Goal: Task Accomplishment & Management: Manage account settings

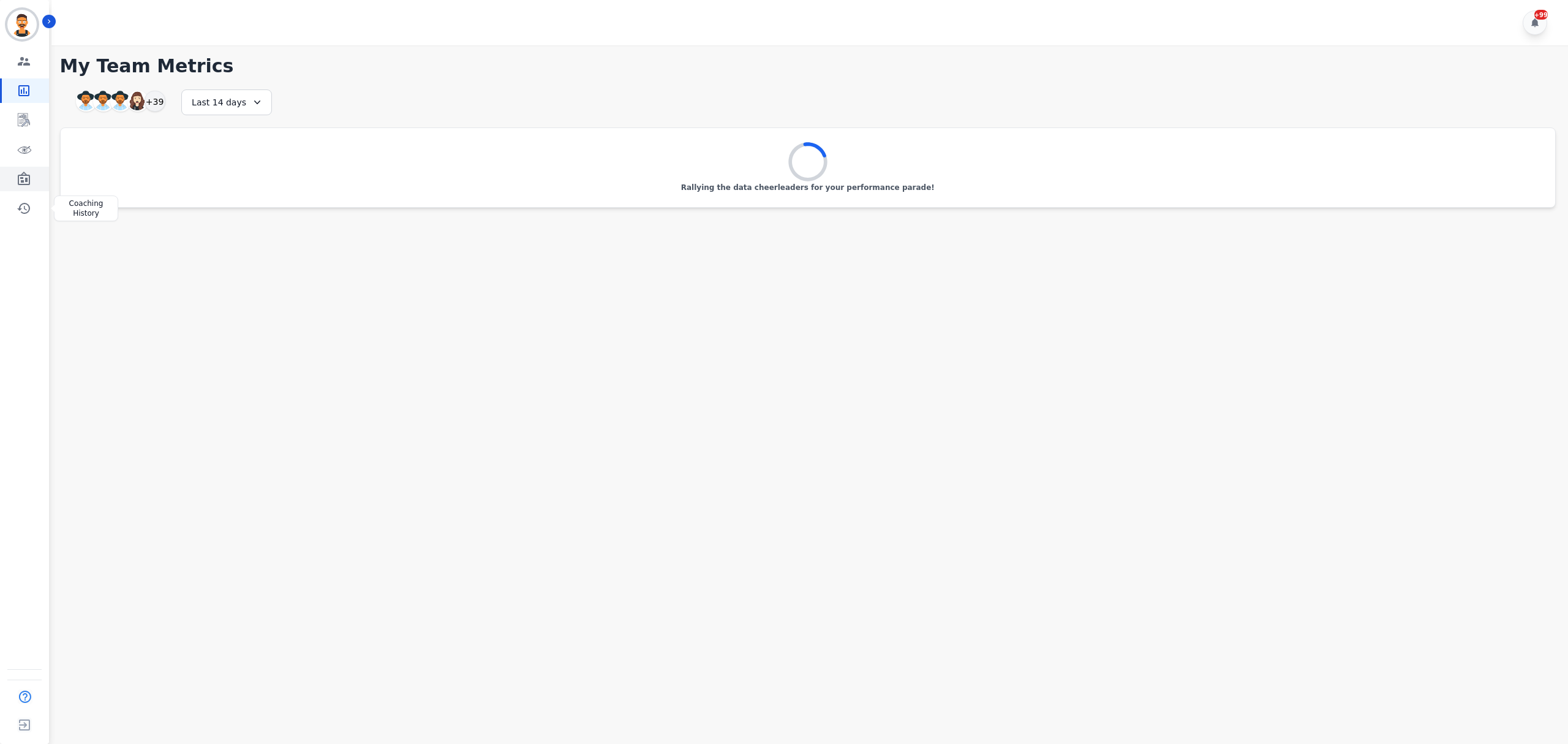
click at [23, 175] on icon "Sidebar" at bounding box center [24, 179] width 12 height 14
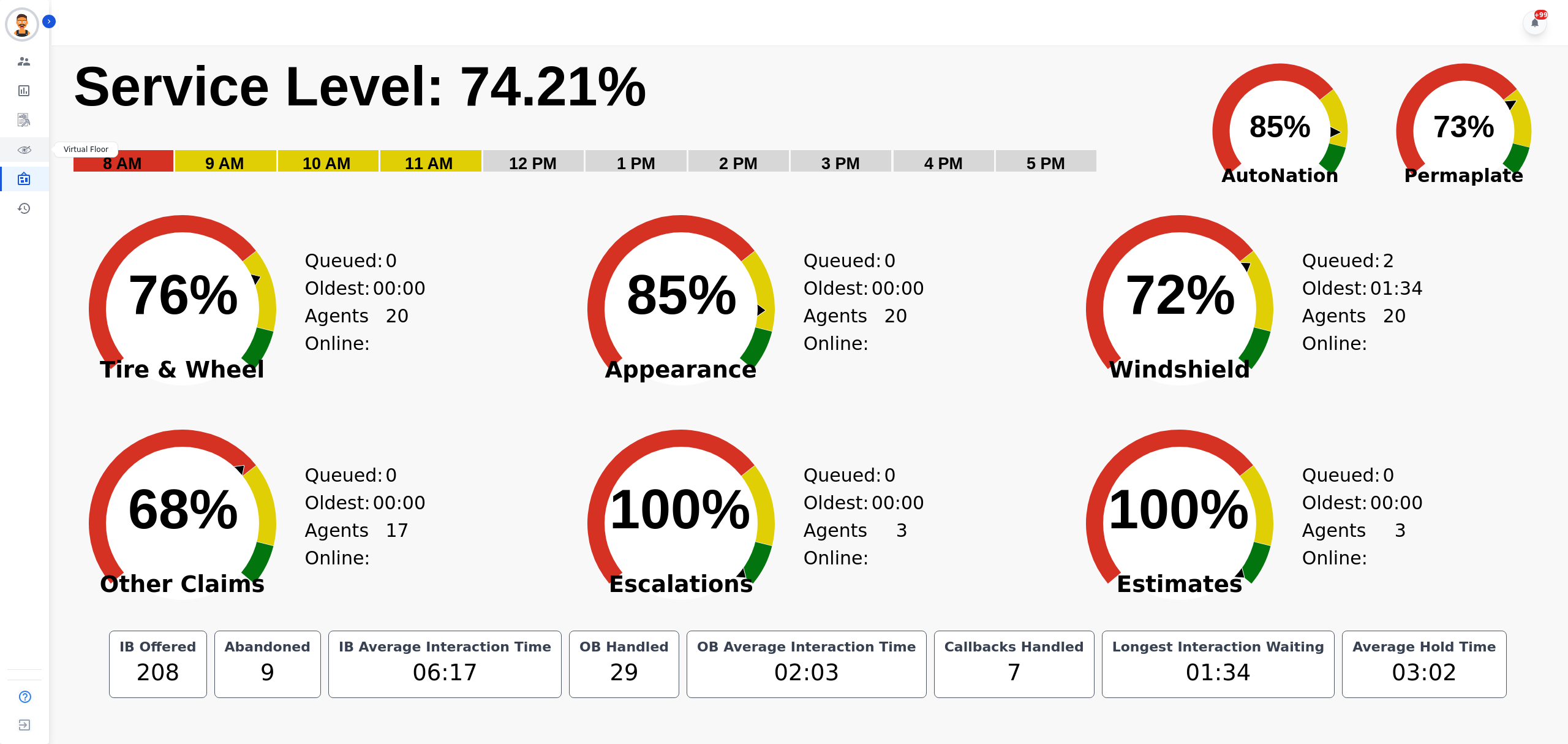
click at [27, 143] on icon "Sidebar" at bounding box center [24, 149] width 15 height 15
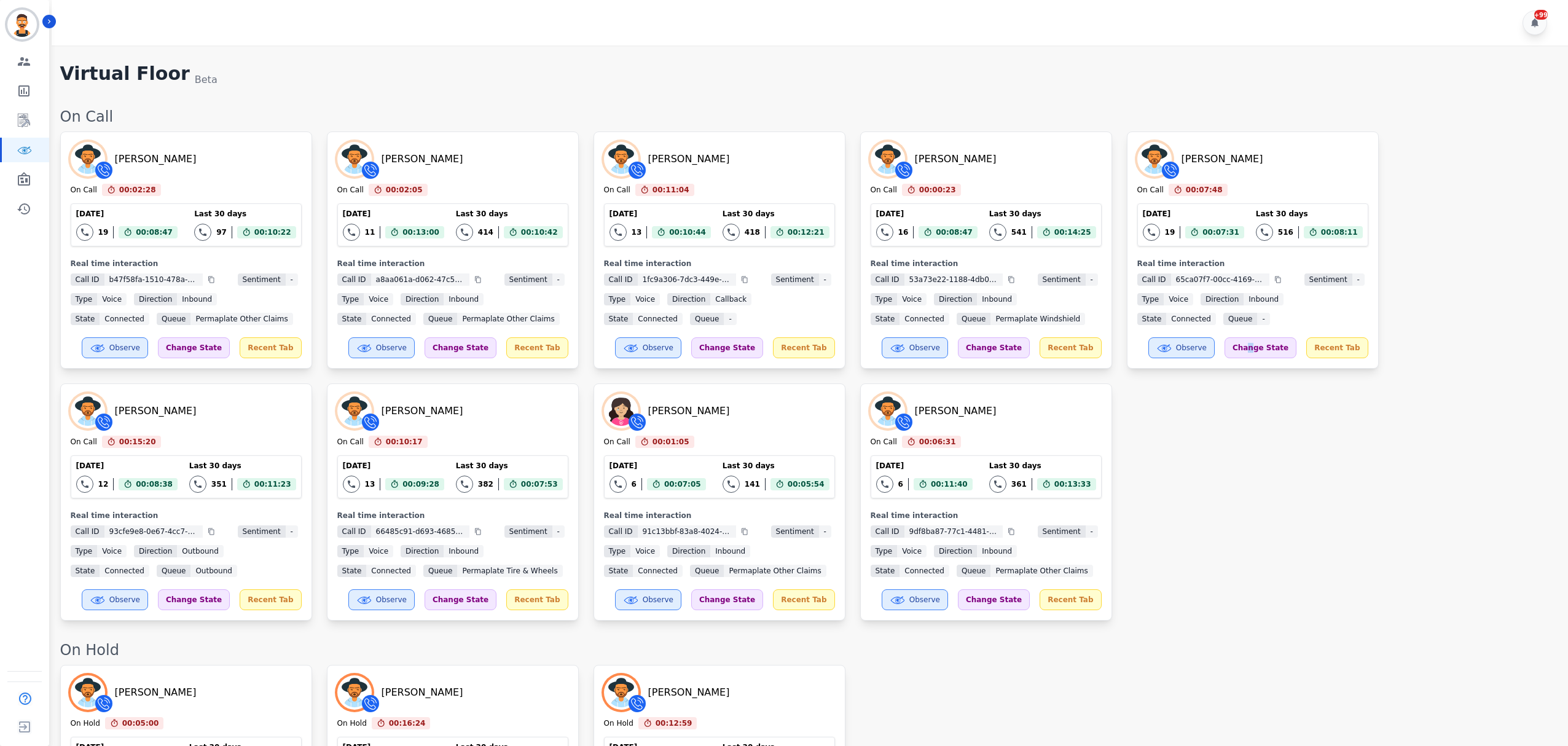
click at [1269, 483] on div "[PERSON_NAME] On Call 00:02:28 Current State: On Call [DATE] 19 Total interacti…" at bounding box center [808, 376] width 1495 height 489
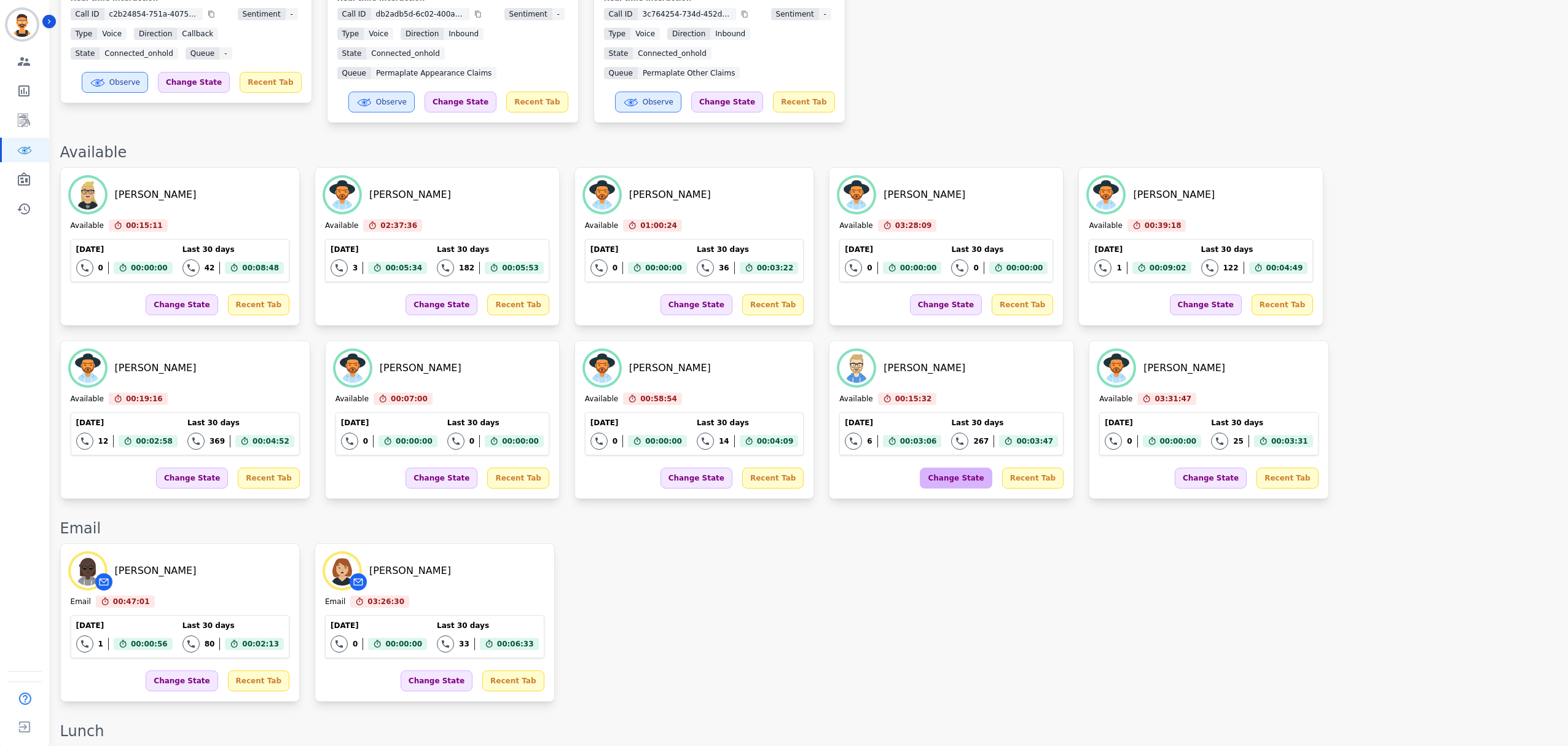
click at [920, 484] on div "Change State" at bounding box center [956, 477] width 72 height 21
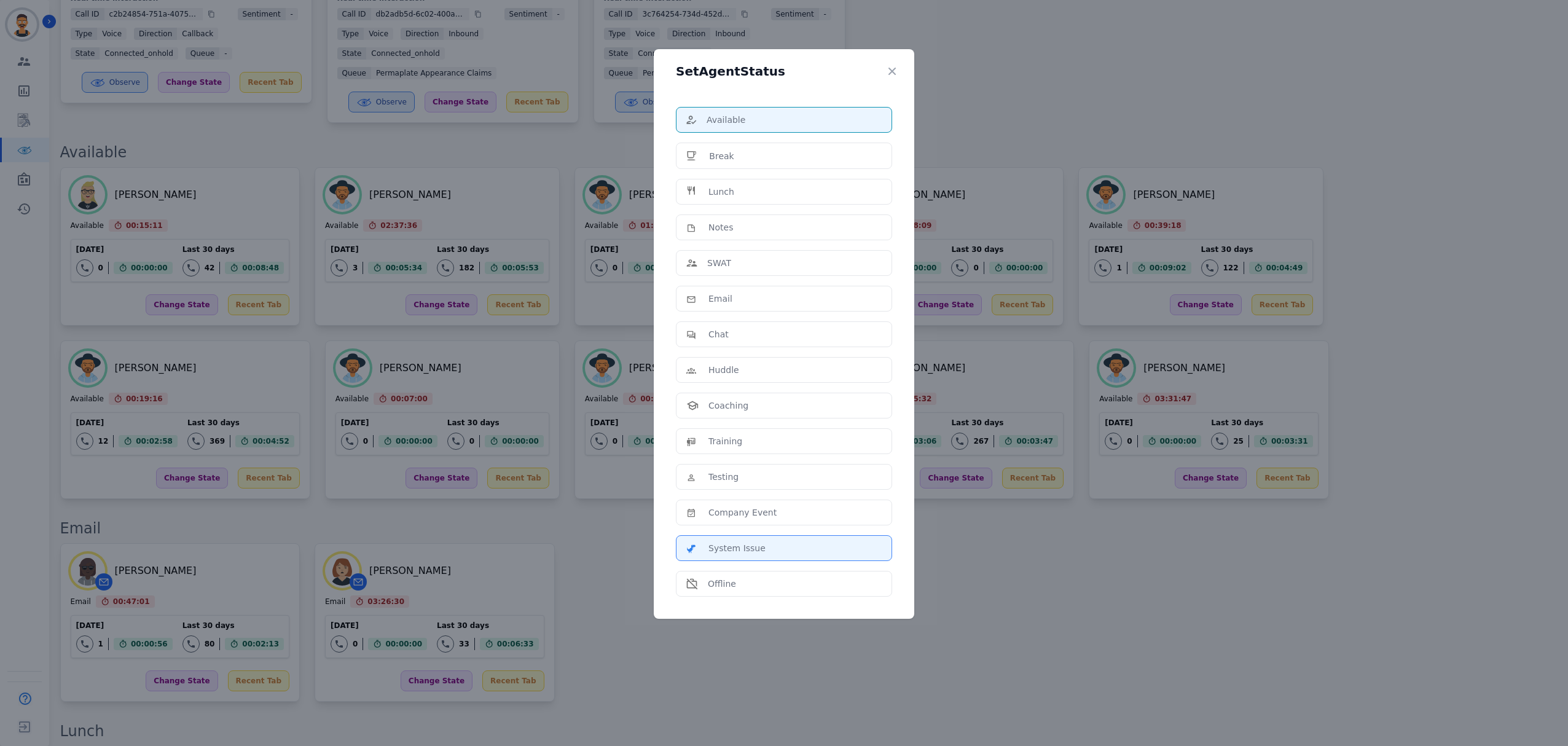
click at [722, 554] on p "System Issue" at bounding box center [737, 548] width 57 height 12
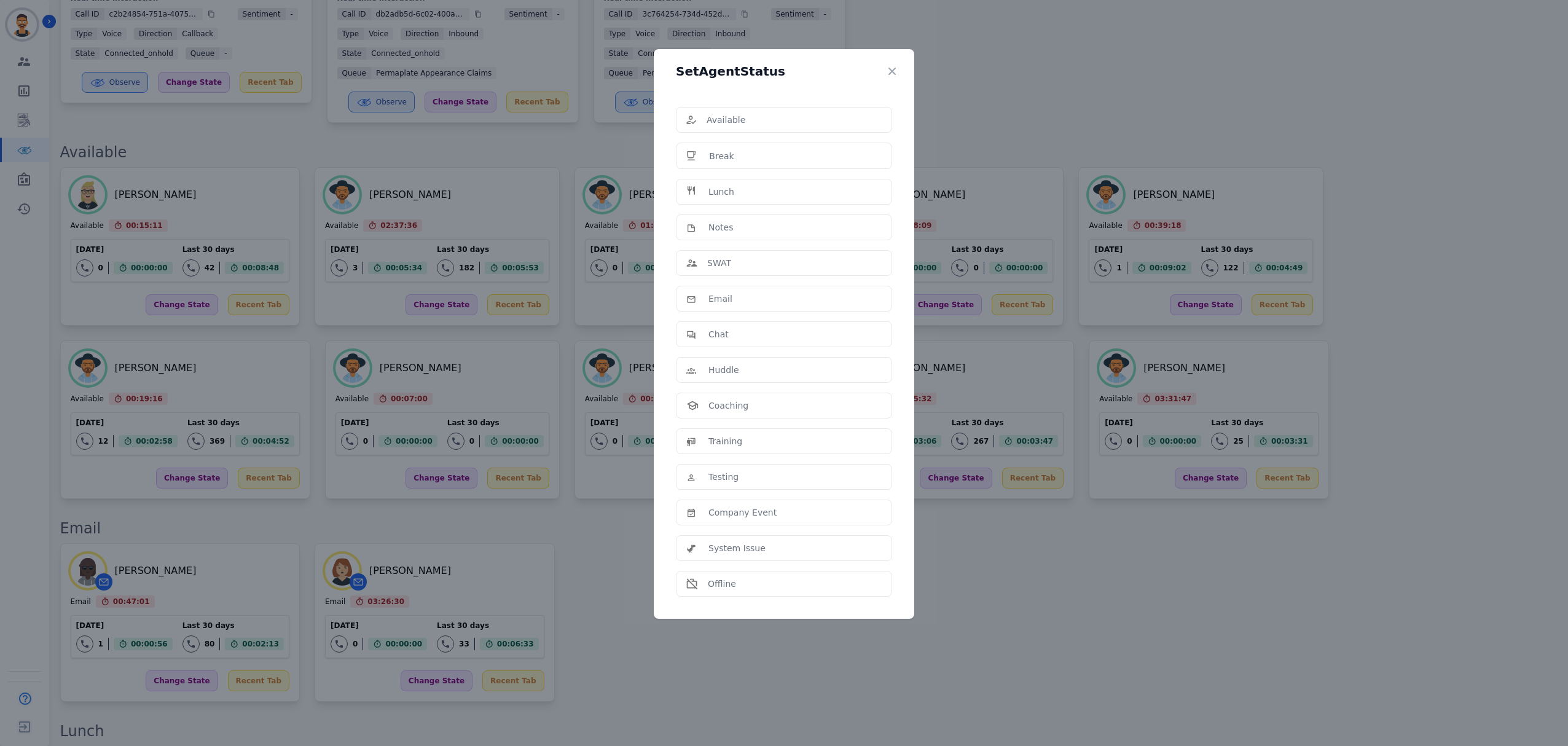
click at [1151, 560] on div "Set Agent Status Available Break Lunch Notes SWAT Email Chat Huddle Coaching Tr…" at bounding box center [784, 373] width 1568 height 746
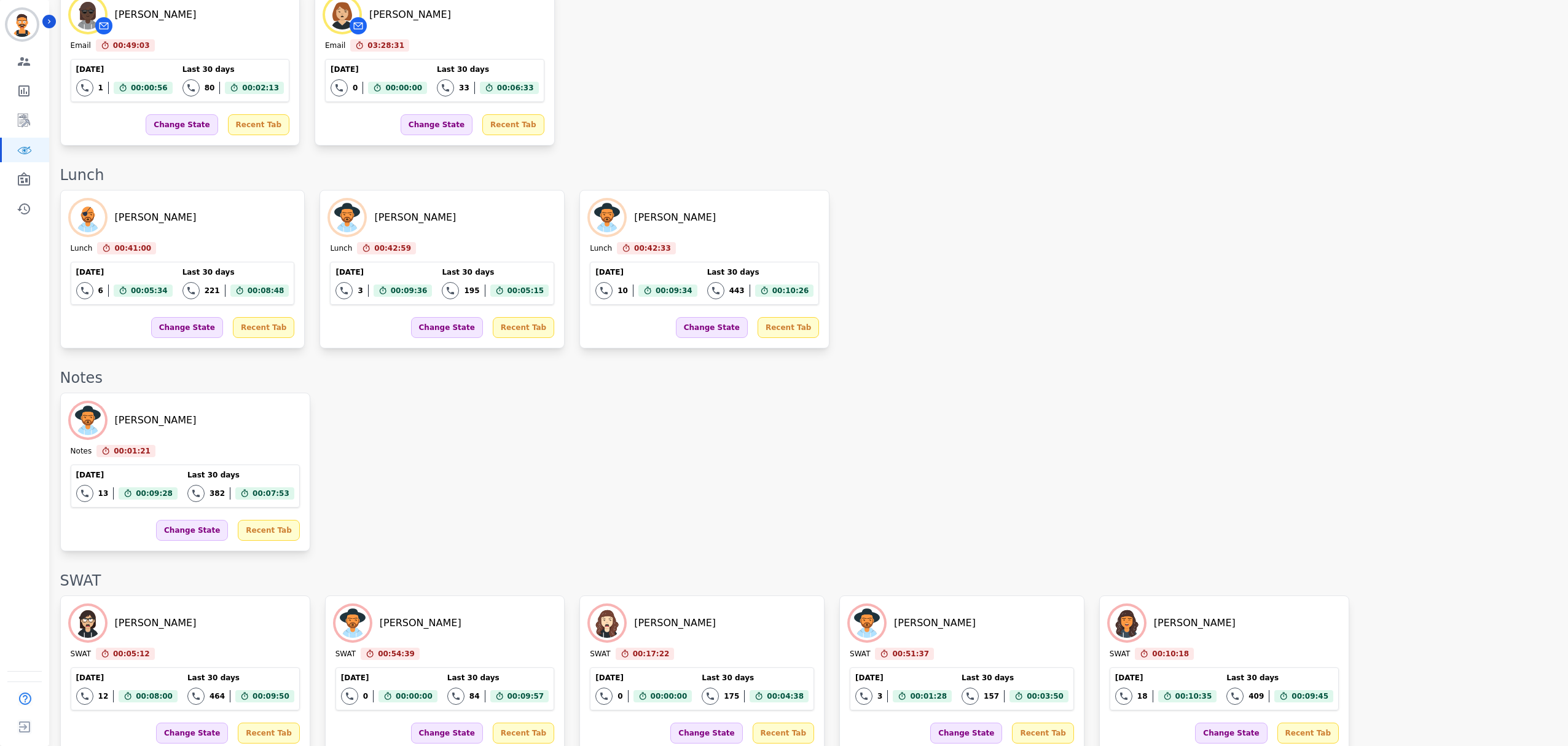
scroll to position [1494, 0]
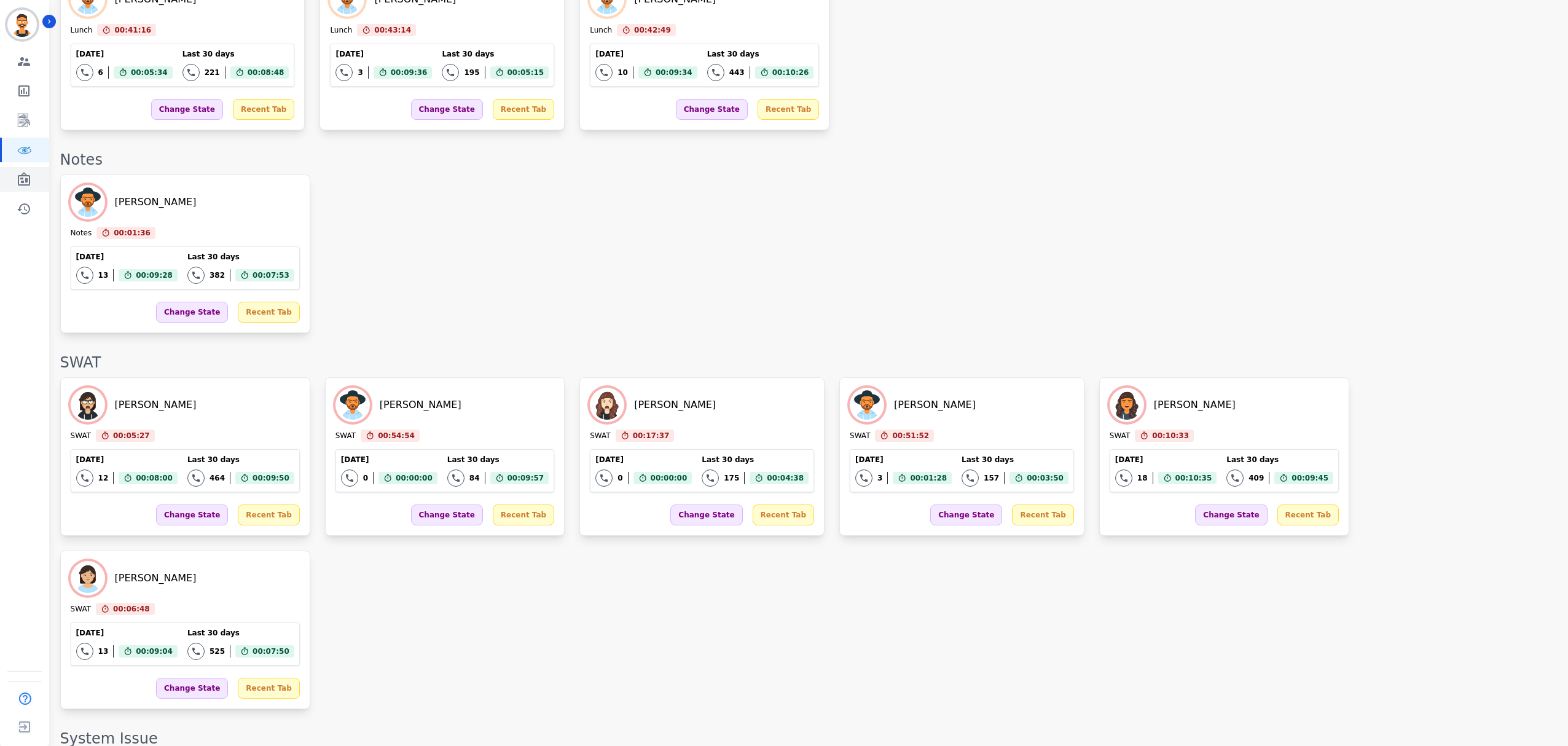
click at [33, 172] on link "Sidebar" at bounding box center [25, 179] width 47 height 25
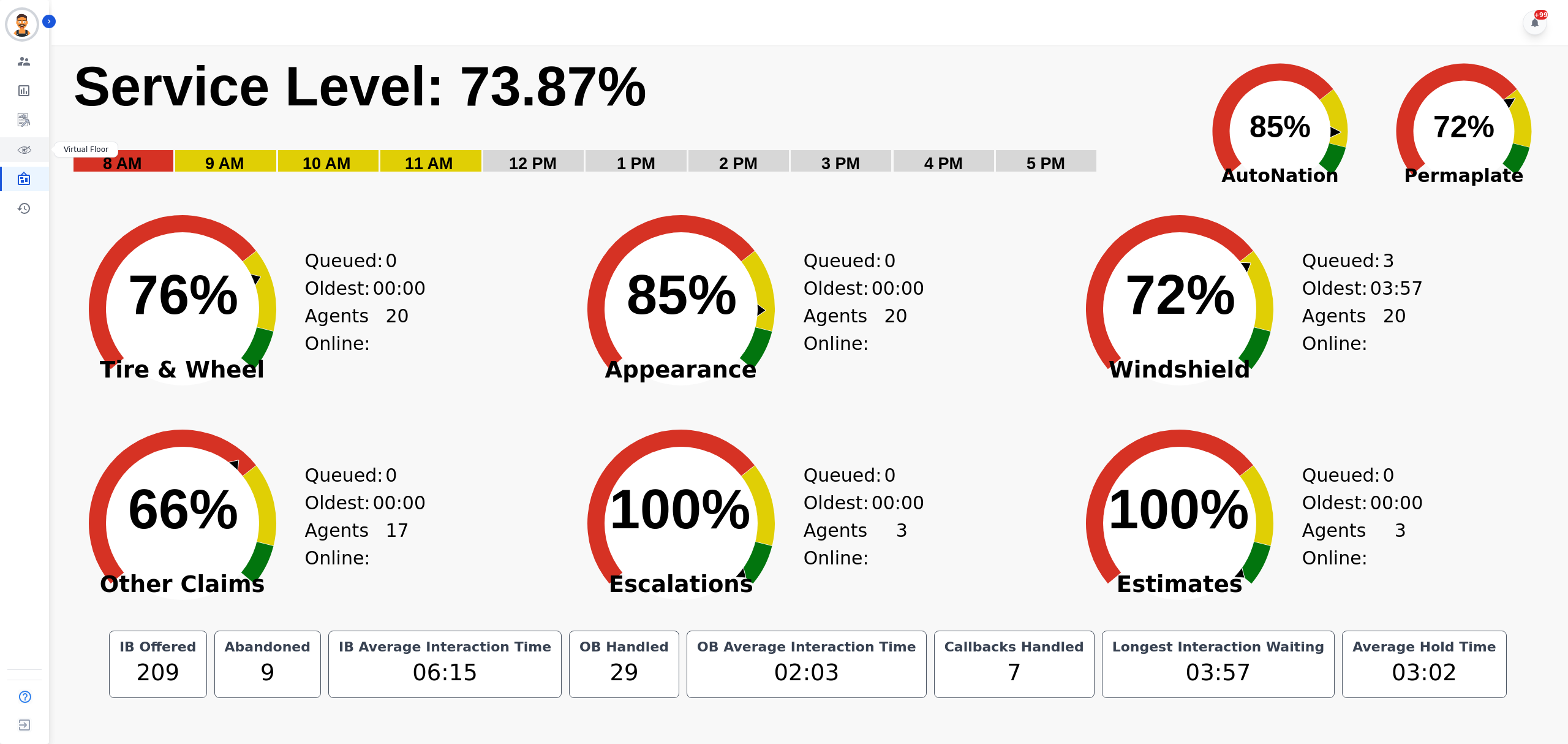
click at [32, 145] on link "Sidebar" at bounding box center [25, 150] width 47 height 24
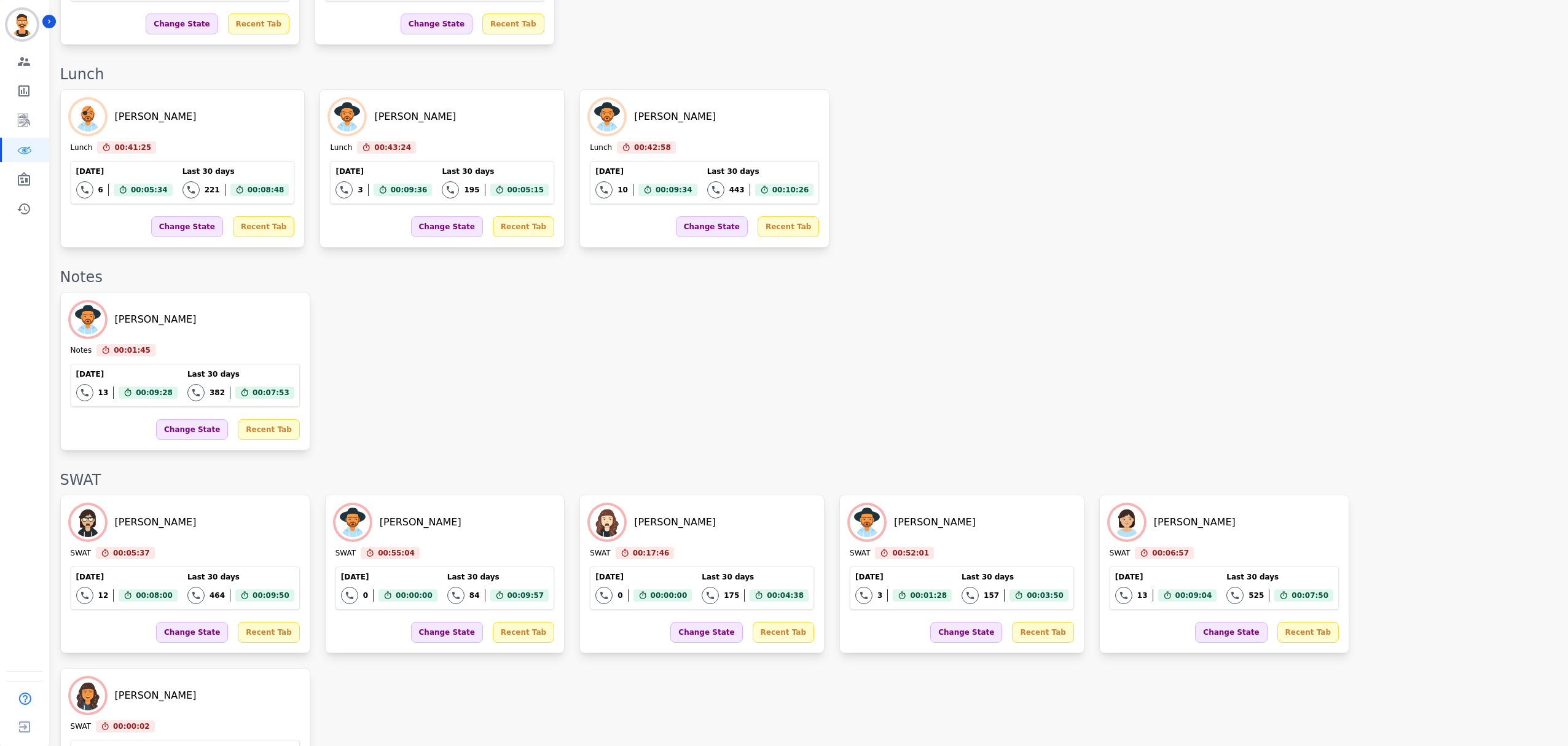
scroll to position [1494, 0]
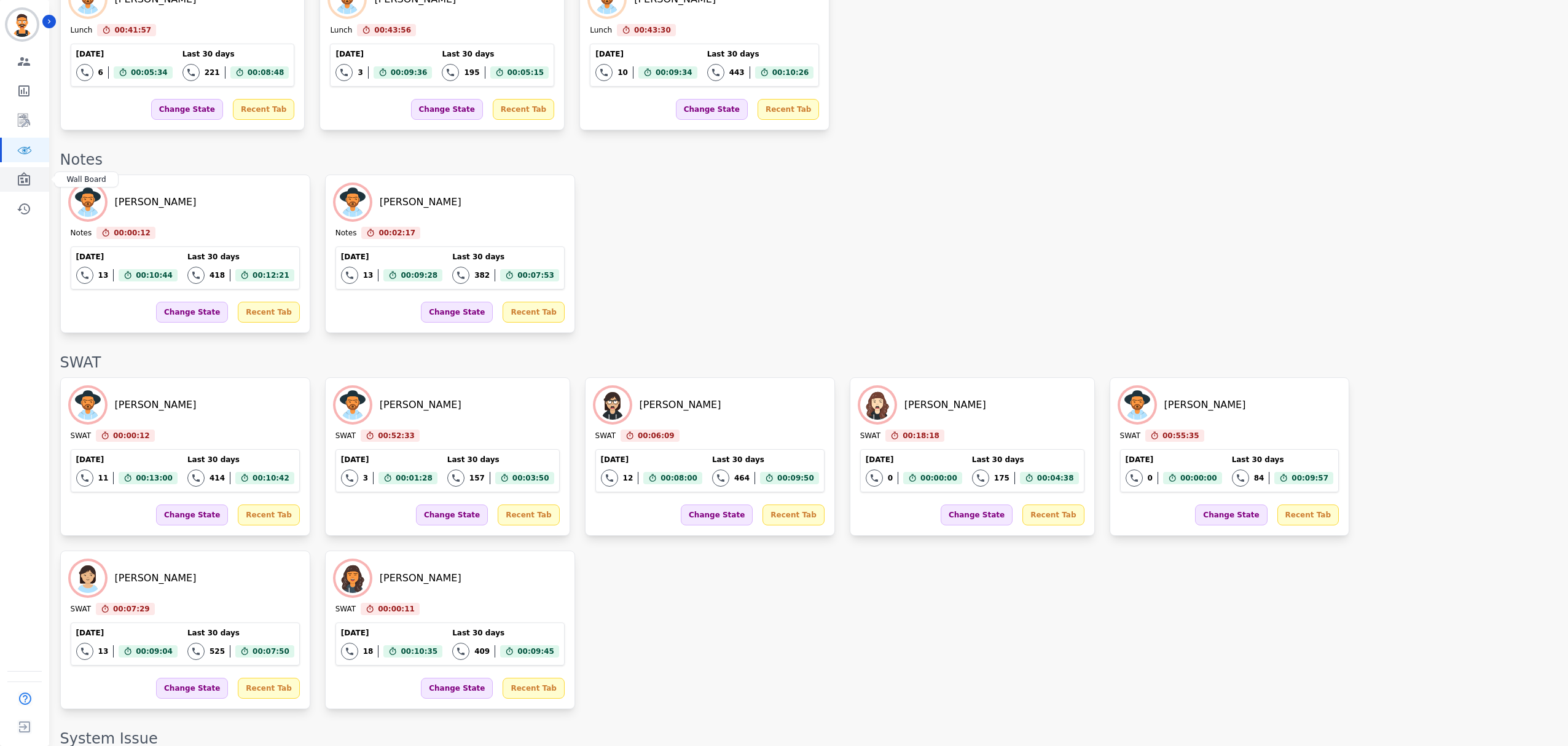
click at [29, 171] on link "Sidebar" at bounding box center [25, 179] width 47 height 25
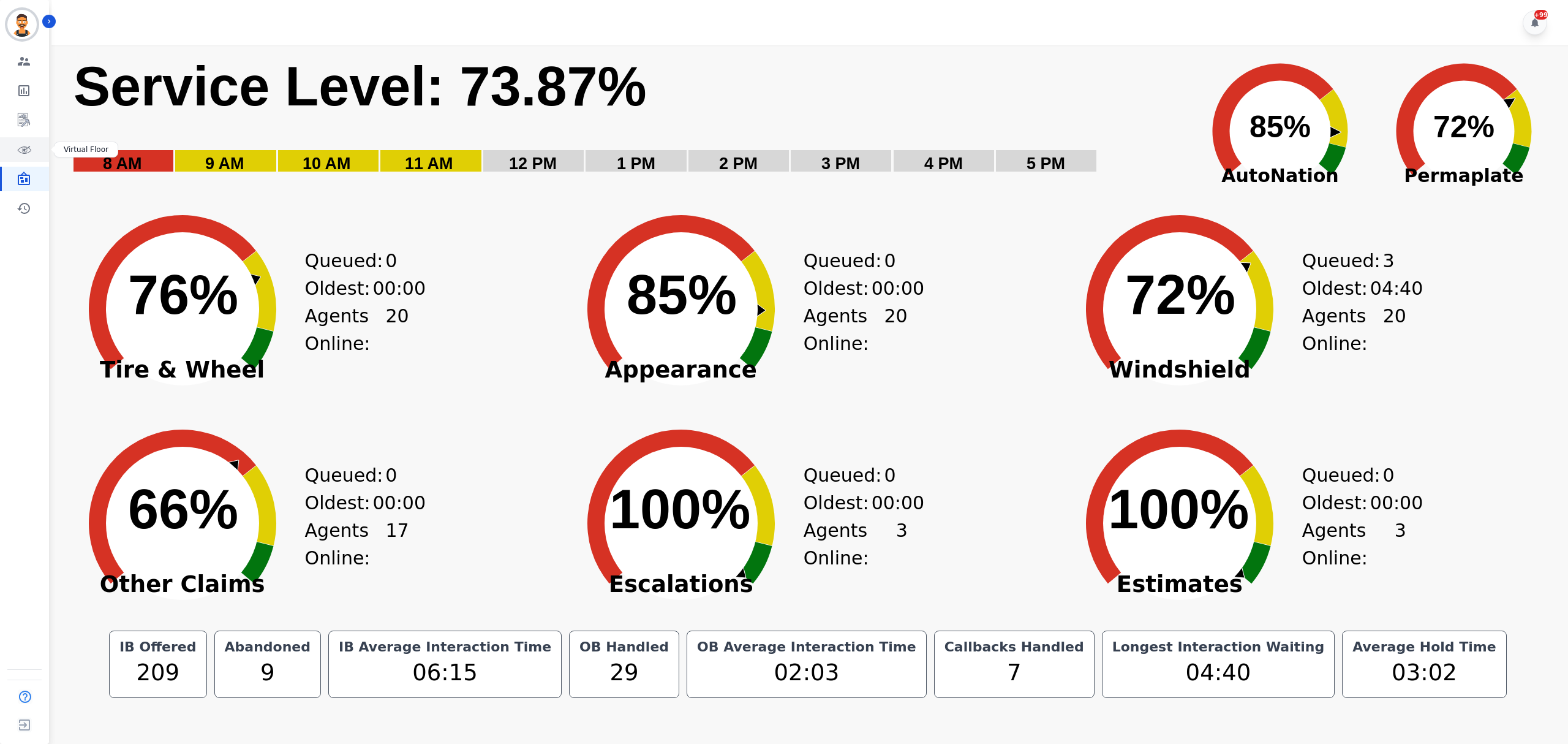
click at [28, 150] on icon "Sidebar" at bounding box center [24, 149] width 15 height 15
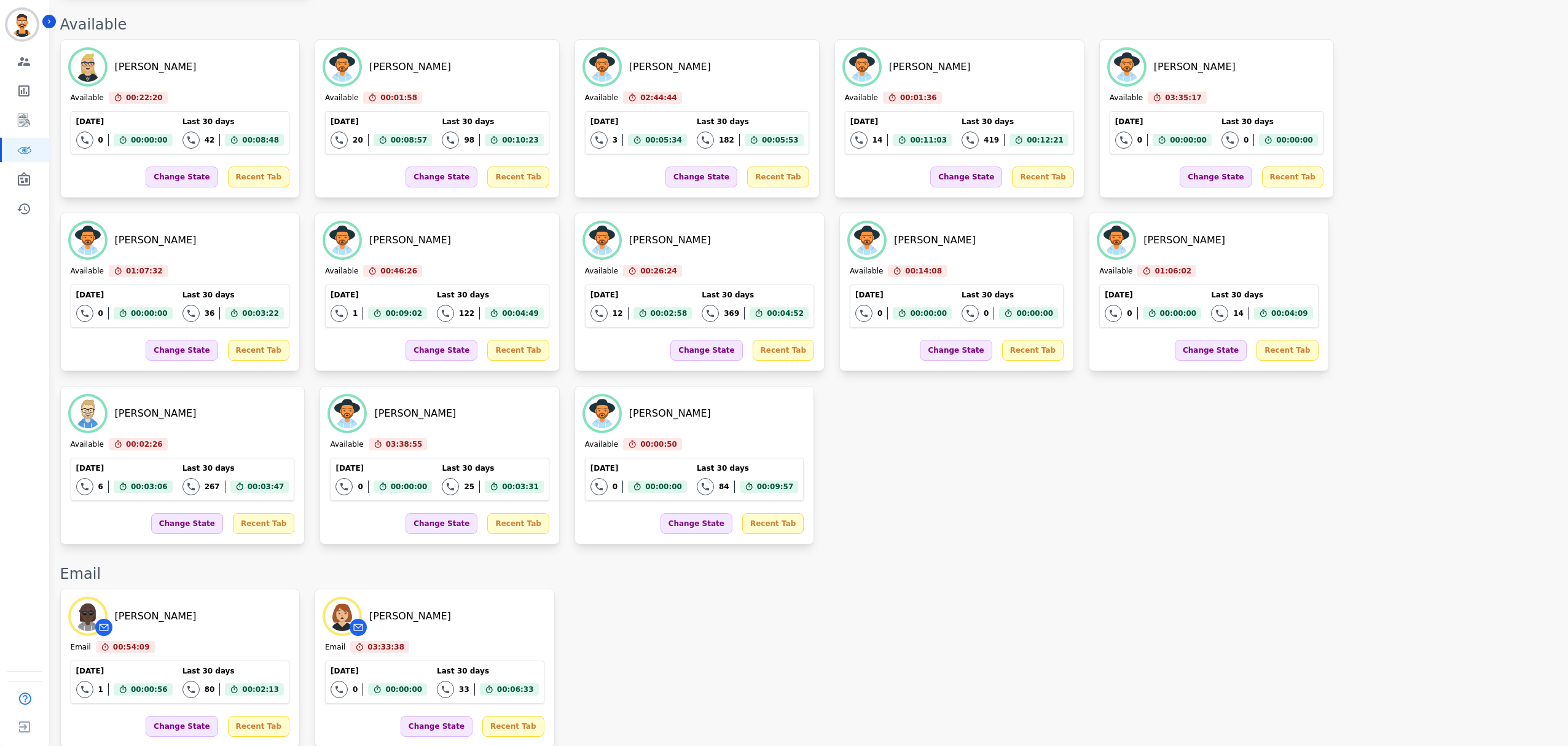
scroll to position [1257, 0]
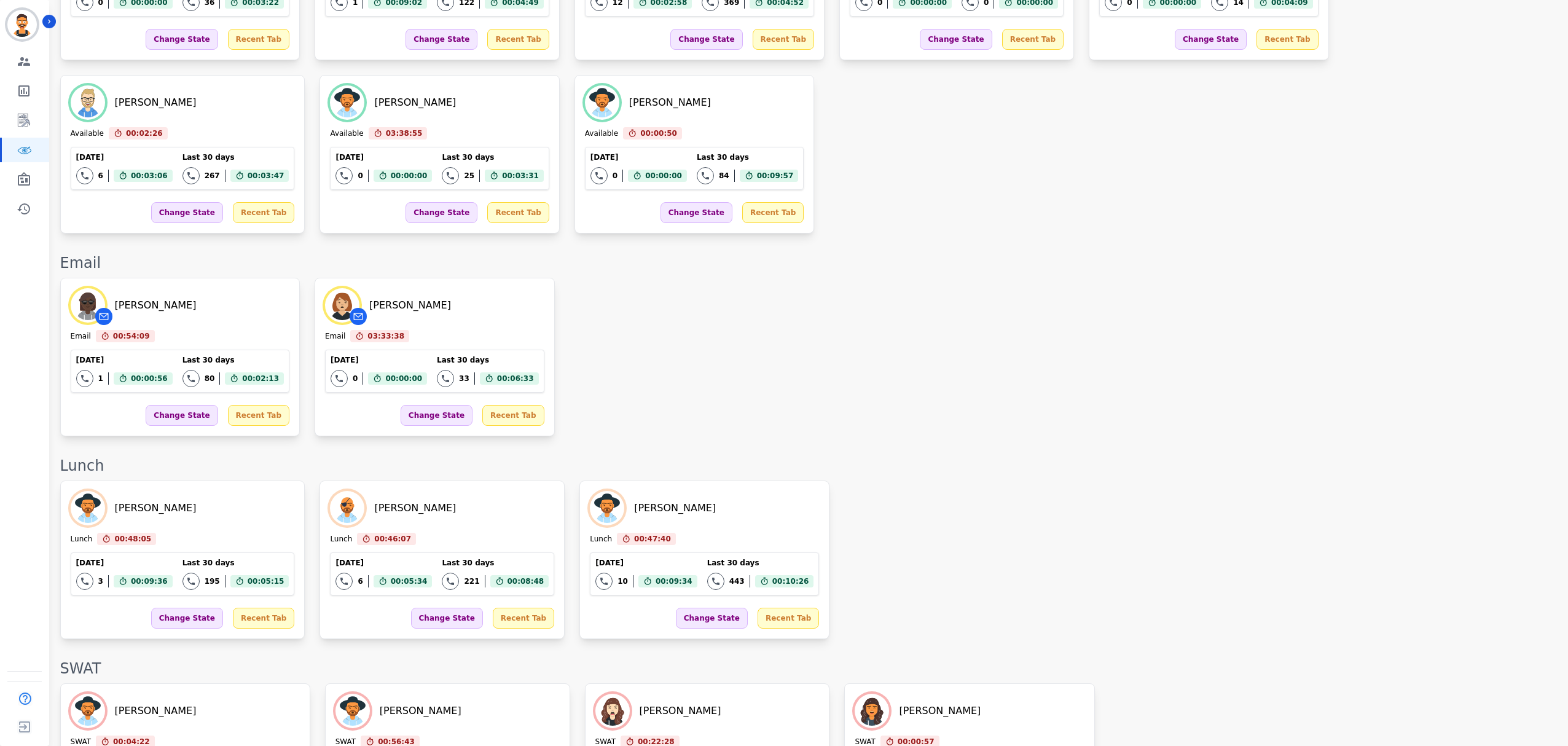
click at [817, 340] on div "[PERSON_NAME] Email 00:54:09 Current State: Email [DATE] 1 Total interactions c…" at bounding box center [808, 356] width 1495 height 159
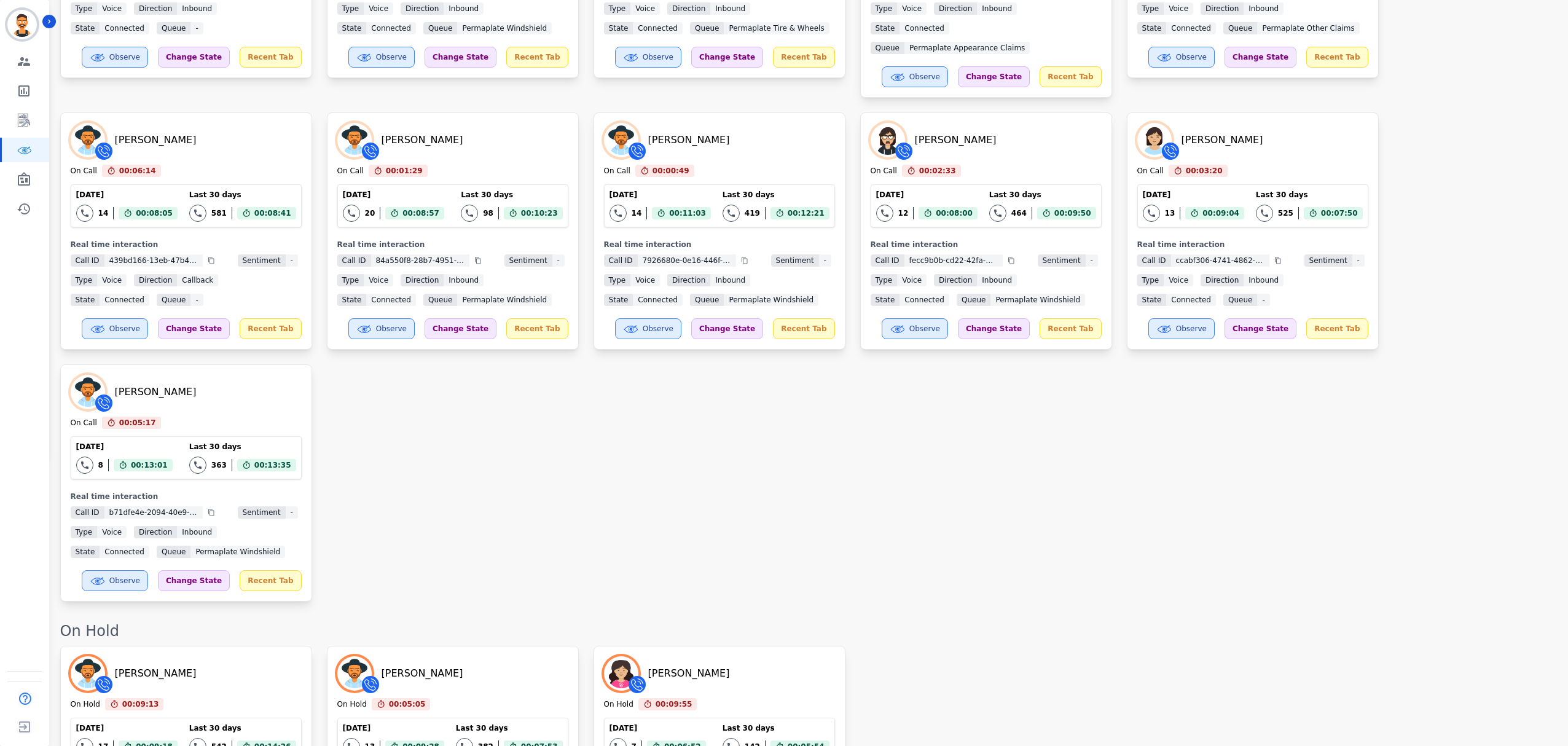
scroll to position [0, 0]
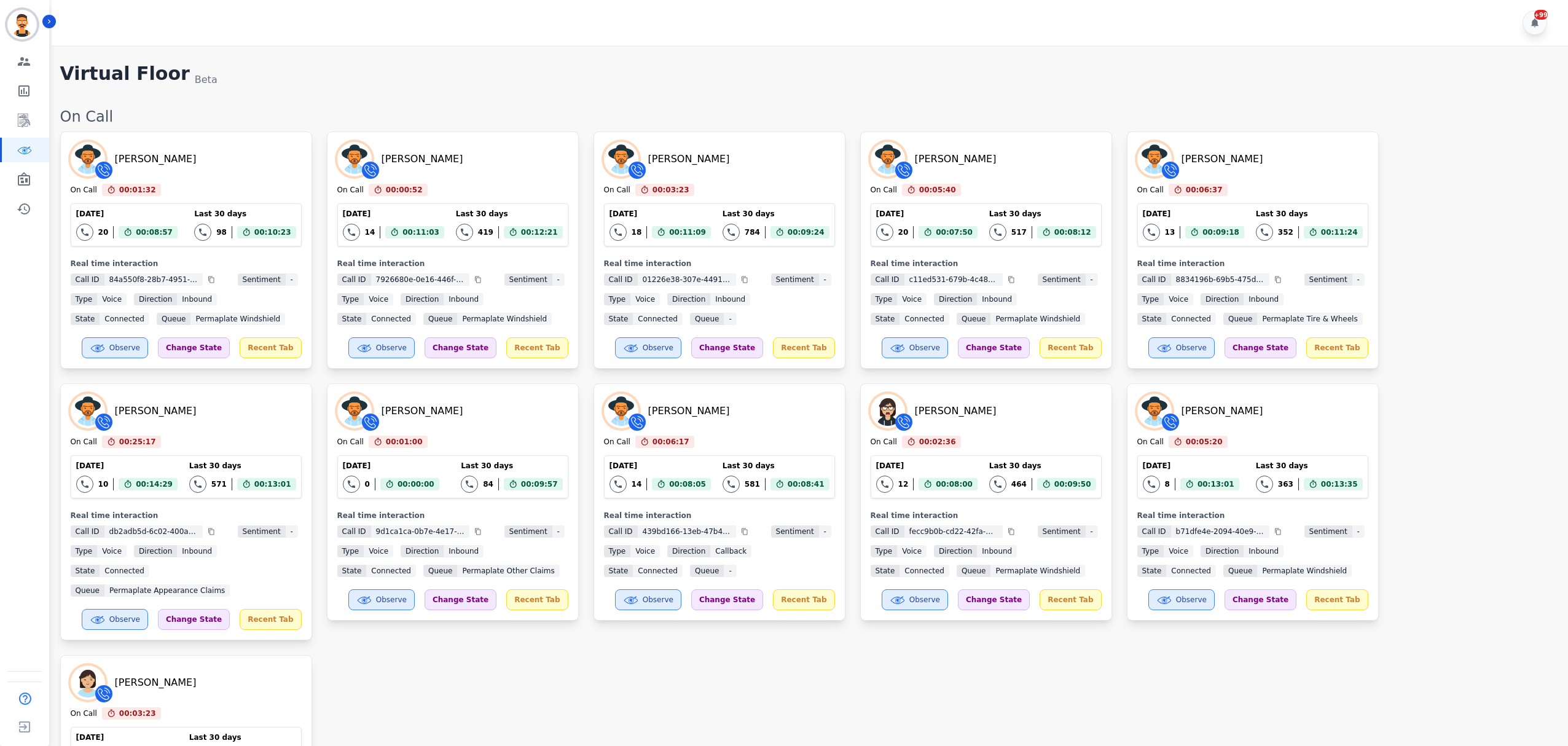
drag, startPoint x: 993, startPoint y: 417, endPoint x: 912, endPoint y: 415, distance: 81.0
click at [912, 415] on div "[PERSON_NAME]" at bounding box center [986, 411] width 231 height 34
click at [853, 379] on div "[PERSON_NAME] On Call 00:01:32 Current State: On Call [DATE] 20 Total interacti…" at bounding box center [808, 512] width 1495 height 761
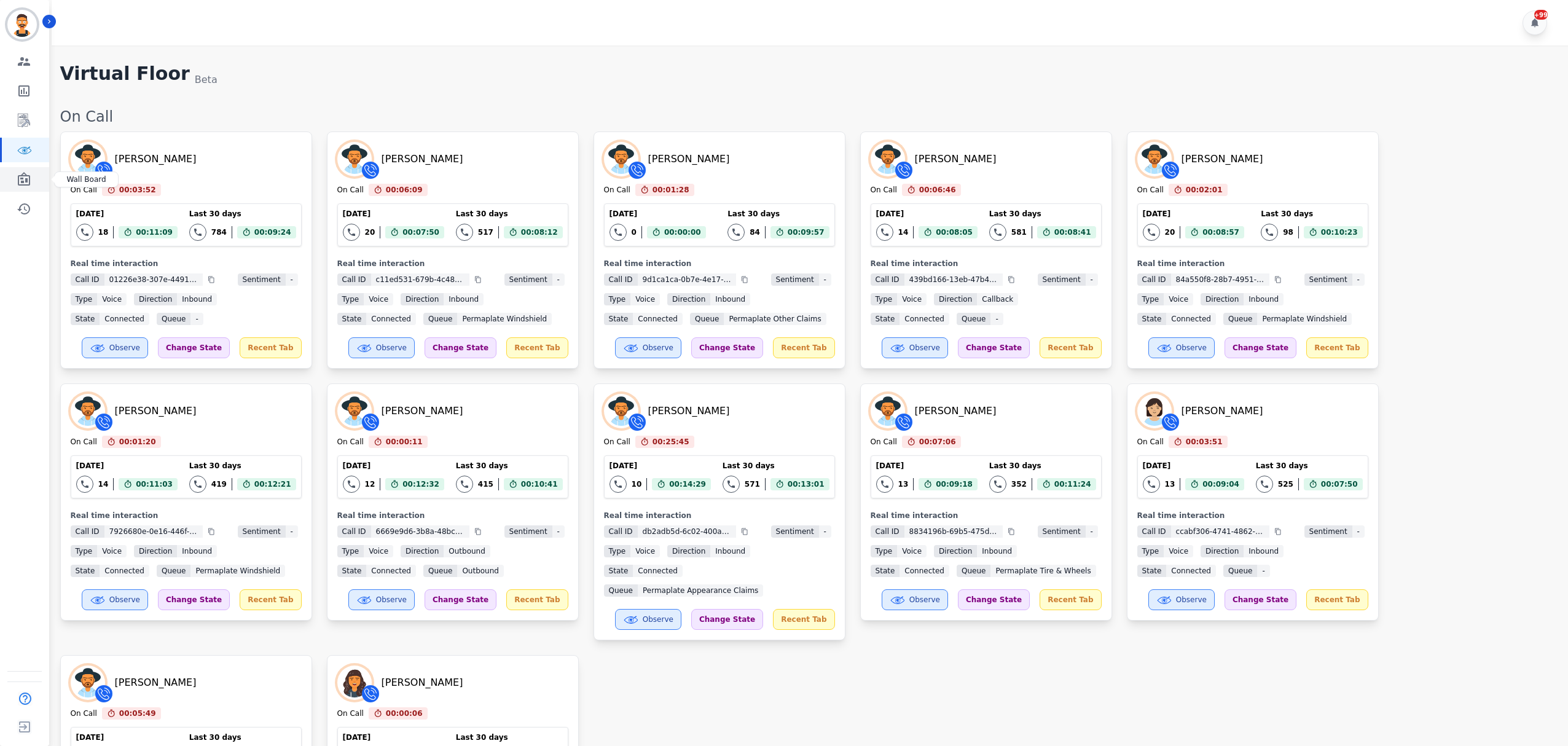
click at [34, 178] on link "Sidebar" at bounding box center [25, 179] width 47 height 25
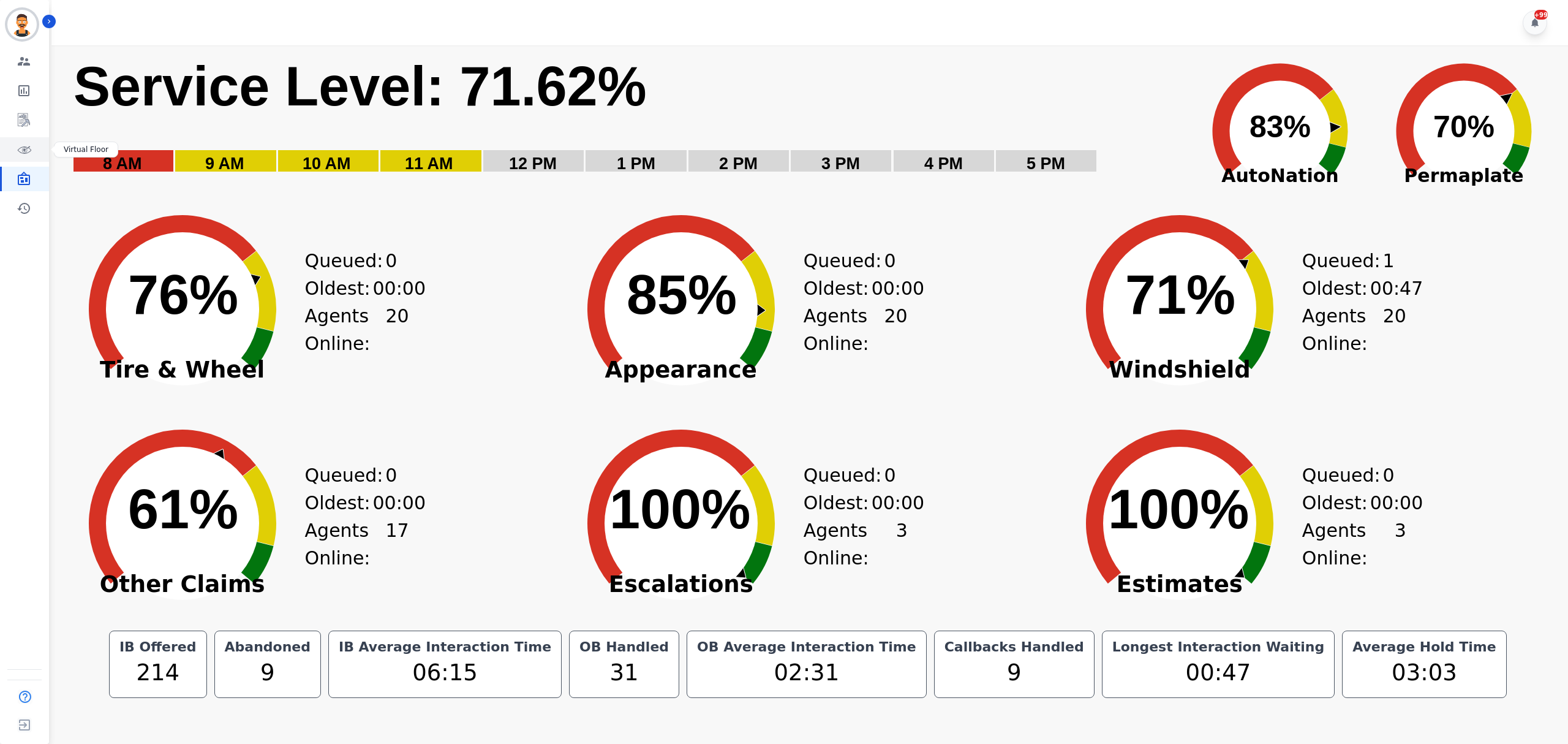
click at [29, 157] on link "Sidebar" at bounding box center [25, 150] width 47 height 24
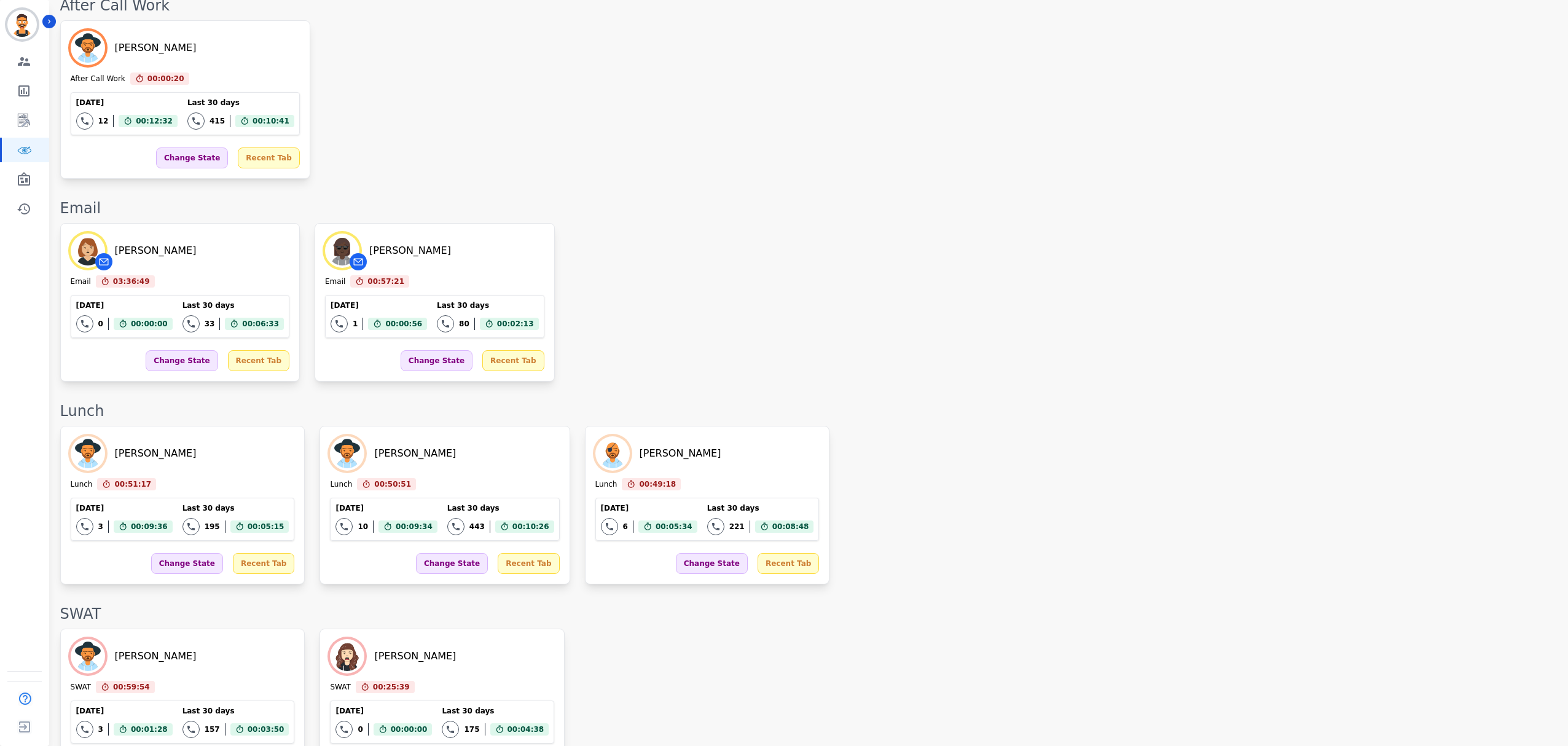
scroll to position [1641, 0]
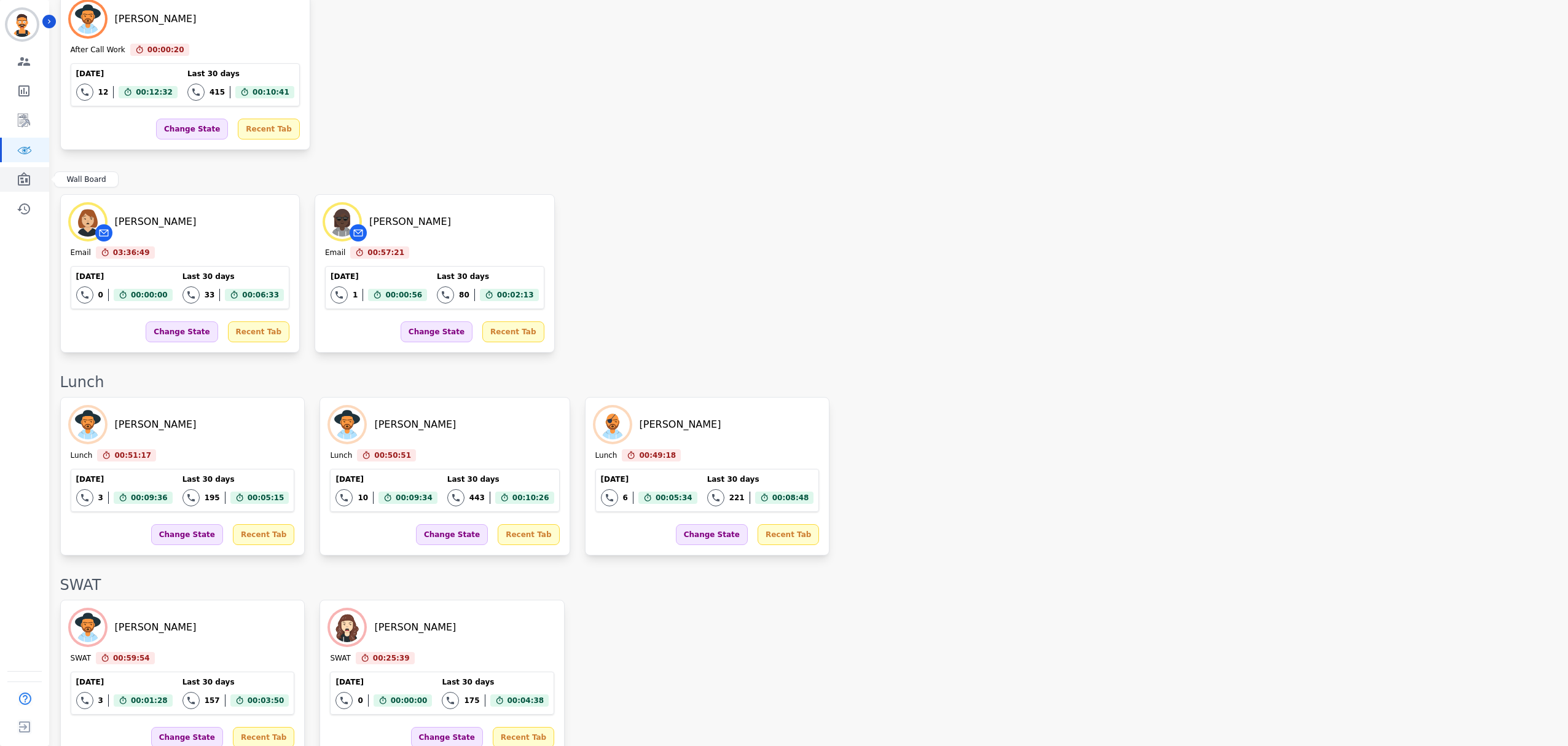
click at [28, 183] on icon "Sidebar" at bounding box center [24, 179] width 12 height 14
